Goal: Task Accomplishment & Management: Complete application form

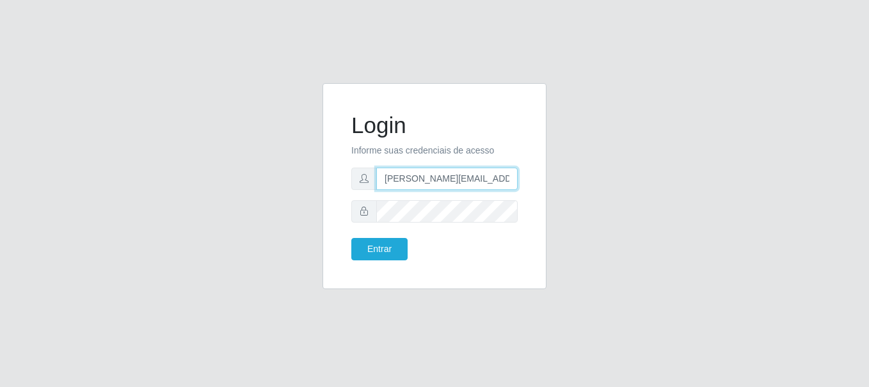
type input "[PERSON_NAME][EMAIL_ADDRESS][PERSON_NAME][DOMAIN_NAME]"
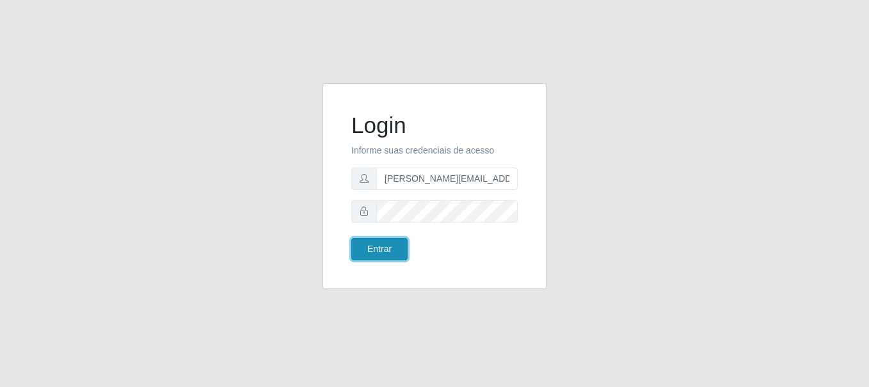
click at [379, 249] on button "Entrar" at bounding box center [379, 249] width 56 height 22
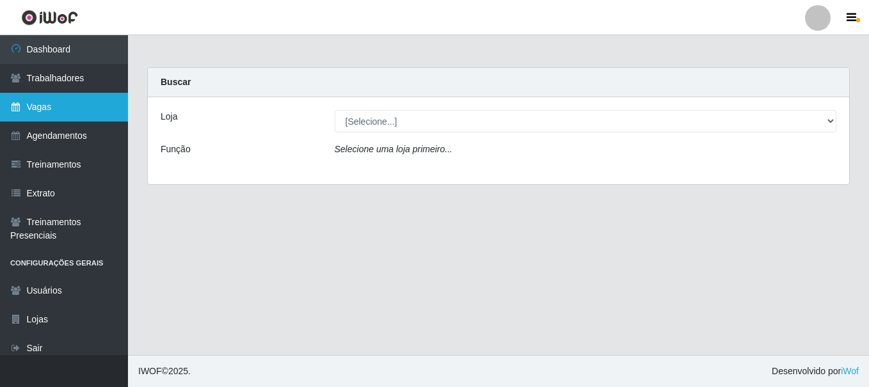
click at [64, 107] on link "Vagas" at bounding box center [64, 107] width 128 height 29
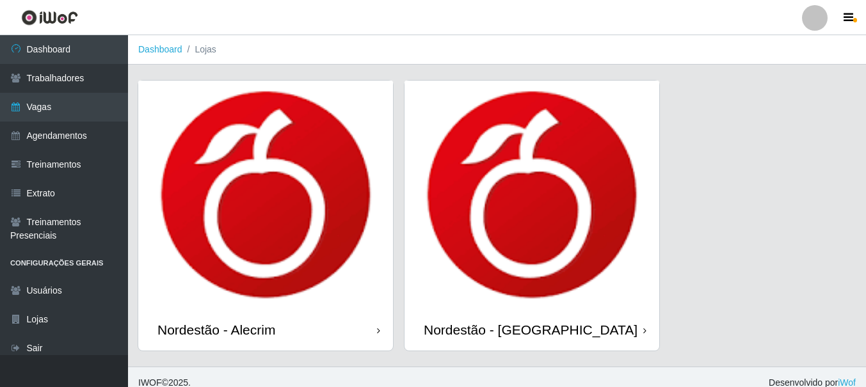
click at [219, 330] on div "Nordestão - Alecrim" at bounding box center [216, 330] width 118 height 16
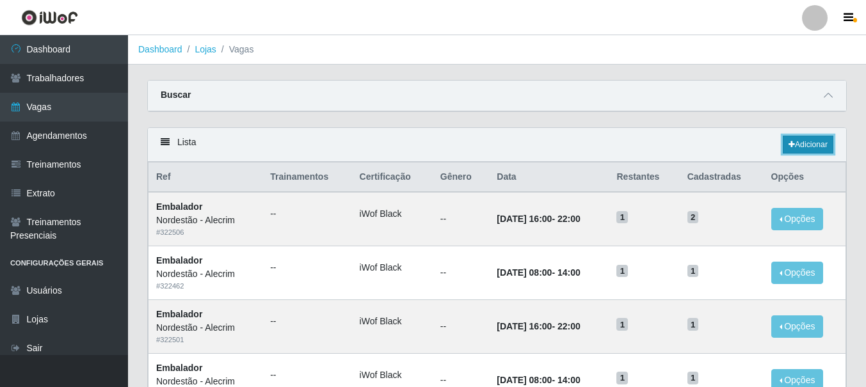
click at [807, 145] on link "Adicionar" at bounding box center [808, 145] width 51 height 18
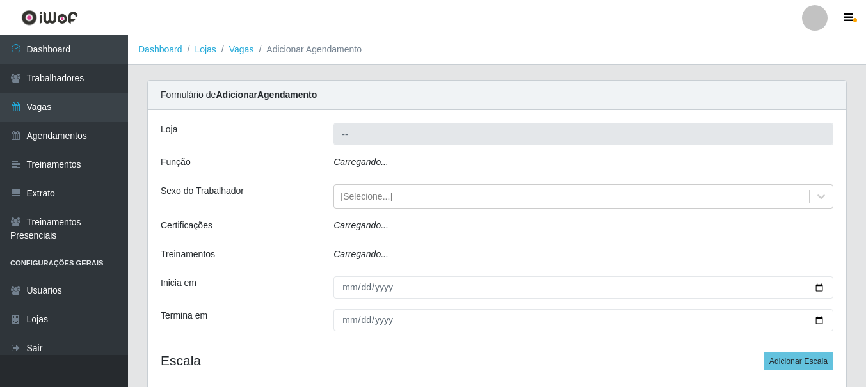
type input "Nordestão - Alecrim"
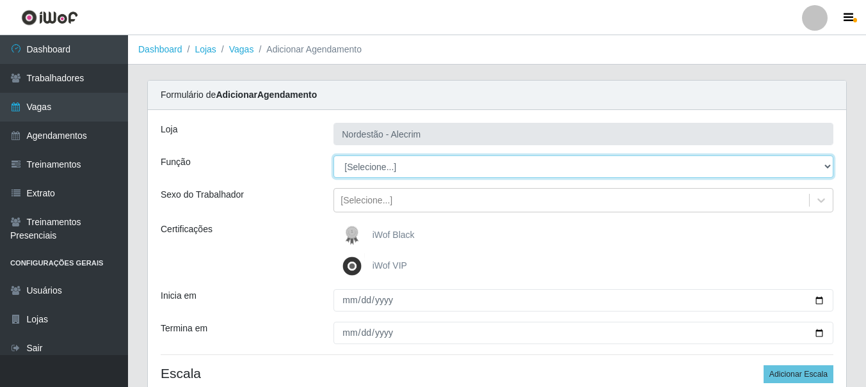
click at [381, 162] on select "[Selecione...] Embalador Embalador + Embalador ++" at bounding box center [584, 167] width 500 height 22
select select "1"
click at [334, 156] on select "[Selecione...] Embalador Embalador + Embalador ++" at bounding box center [584, 167] width 500 height 22
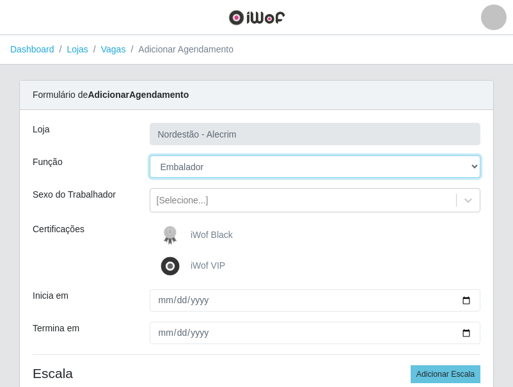
click at [215, 165] on select "[Selecione...] Embalador Embalador + Embalador ++" at bounding box center [316, 167] width 332 height 22
